Goal: Information Seeking & Learning: Learn about a topic

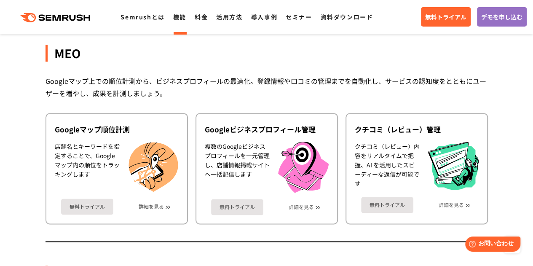
scroll to position [2277, 0]
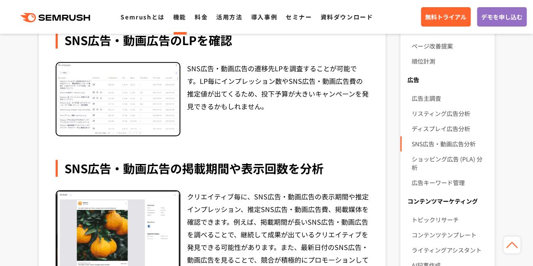
scroll to position [464, 0]
